Goal: Find specific page/section: Find specific page/section

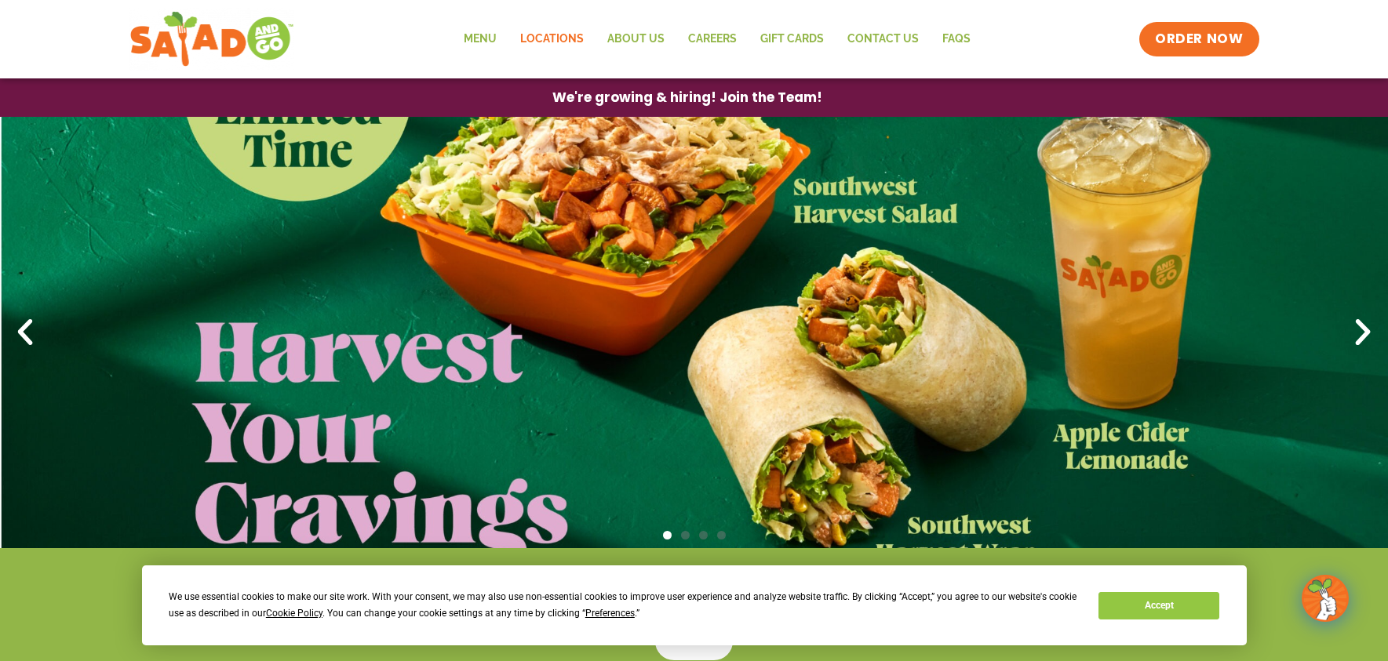
click at [543, 45] on link "Locations" at bounding box center [551, 39] width 87 height 36
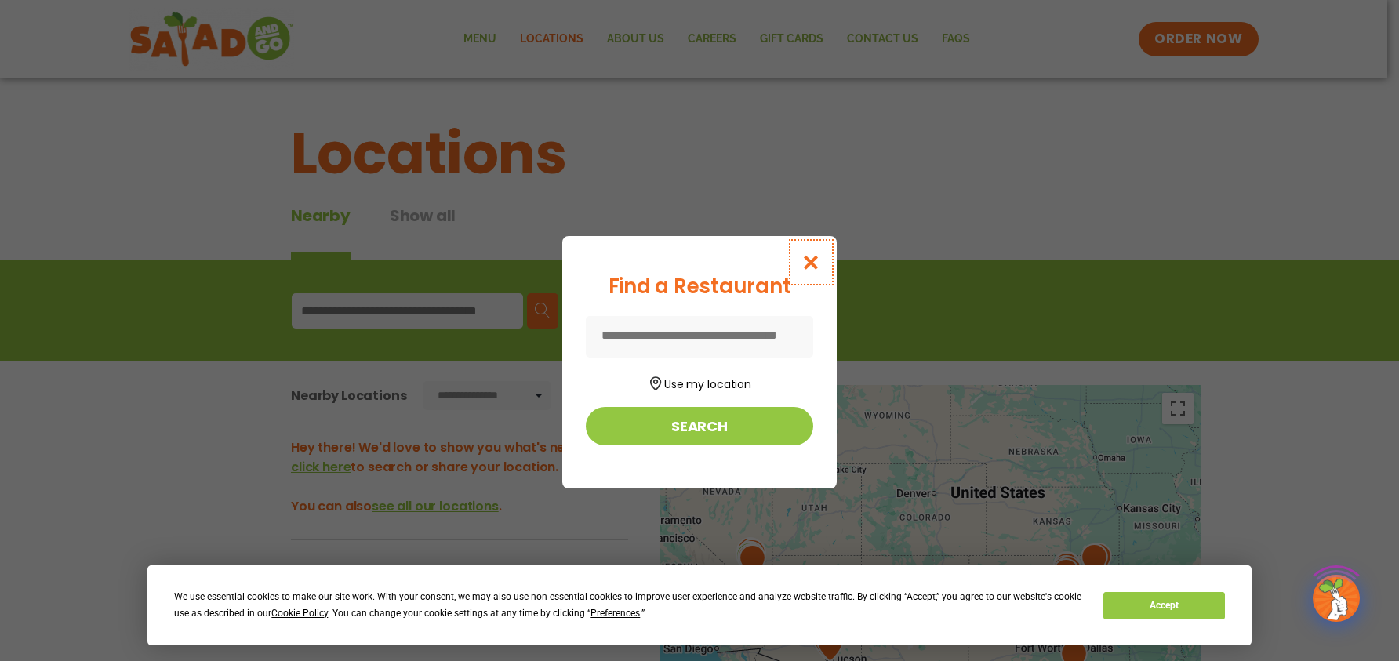
click at [813, 261] on icon "Close modal" at bounding box center [812, 262] width 20 height 16
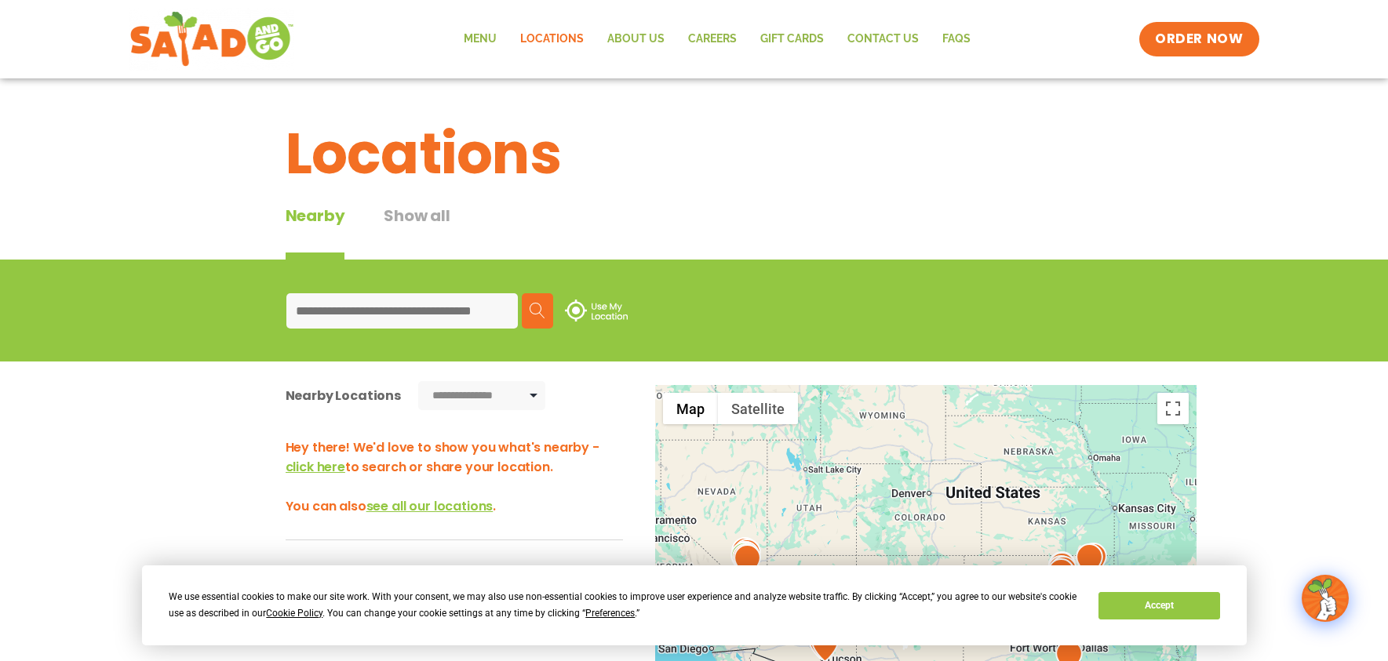
click at [461, 297] on input at bounding box center [401, 310] width 231 height 35
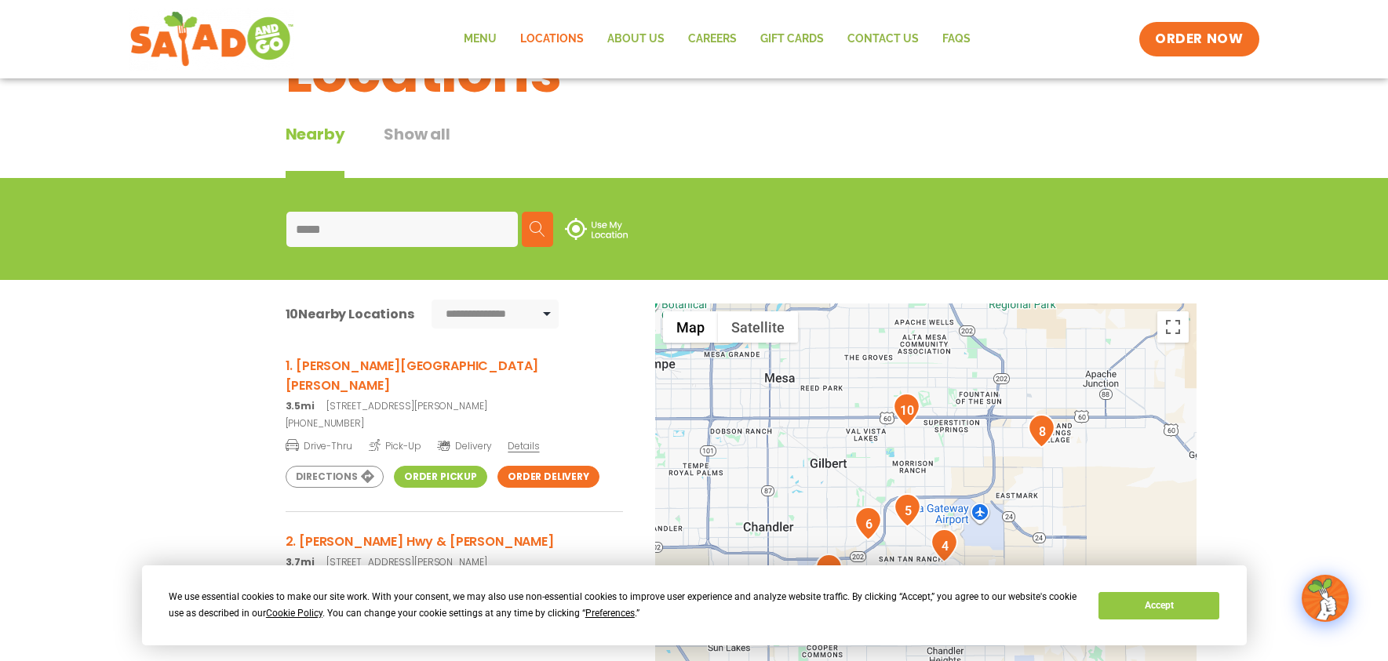
scroll to position [157, 0]
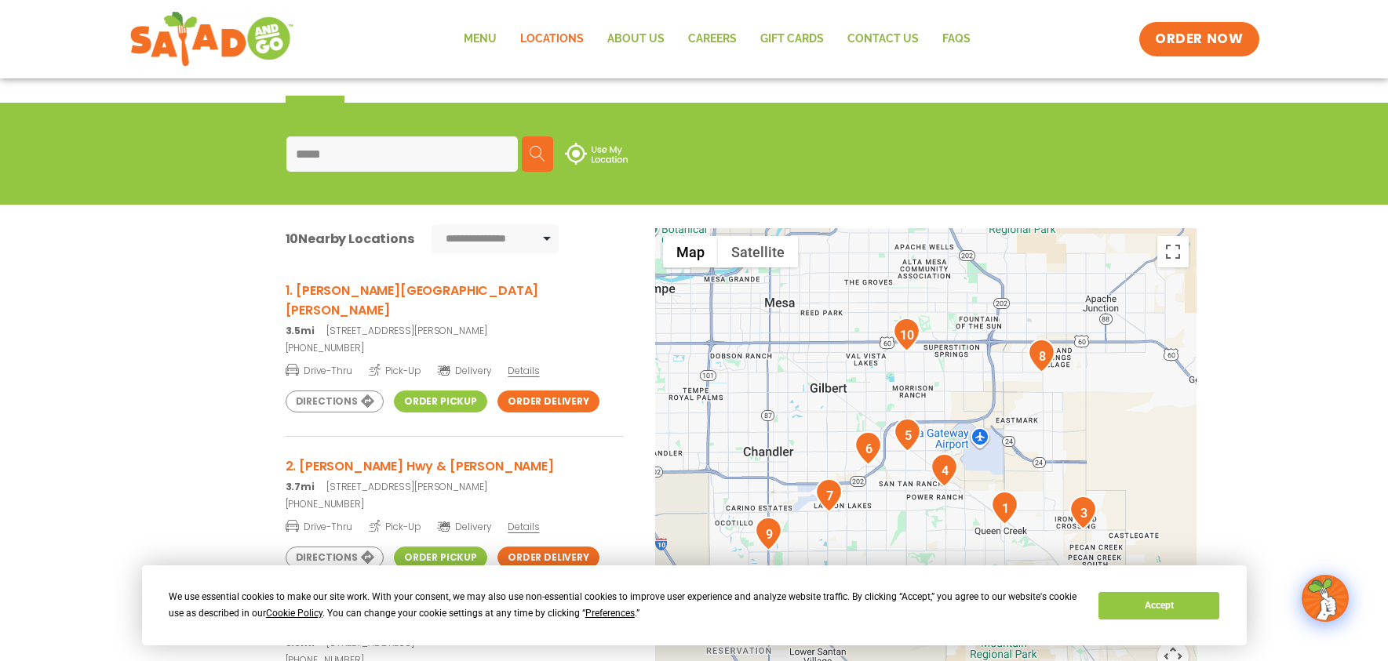
type input "*****"
click at [374, 286] on h3 "1. Ellsworth & Rittenhouse" at bounding box center [454, 300] width 337 height 39
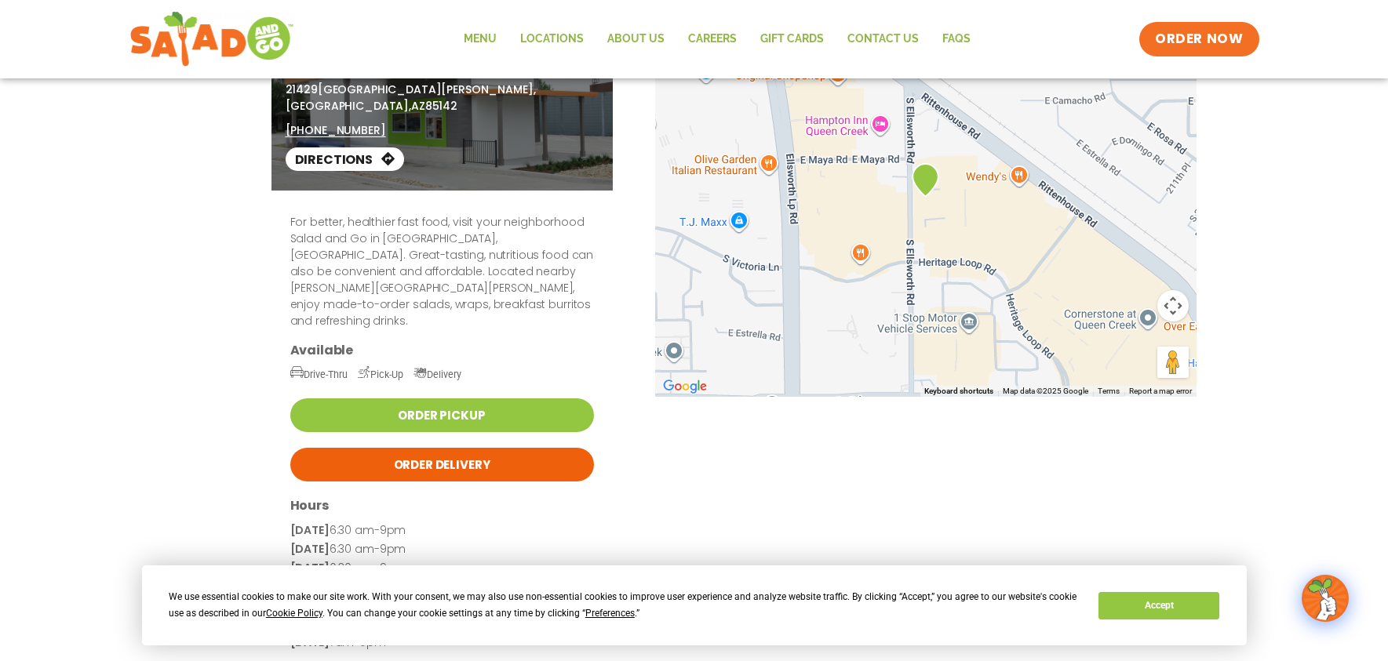
scroll to position [78, 0]
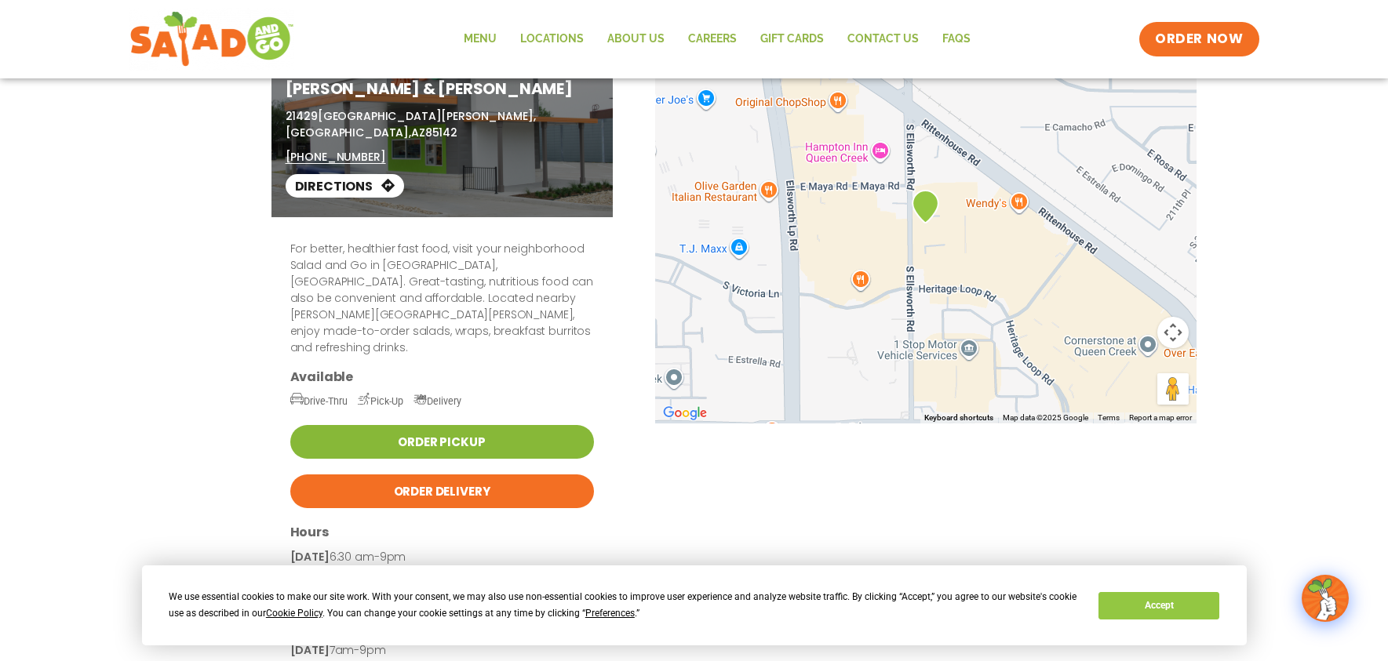
click at [486, 425] on link "Order Pickup" at bounding box center [442, 442] width 304 height 34
